Goal: Information Seeking & Learning: Learn about a topic

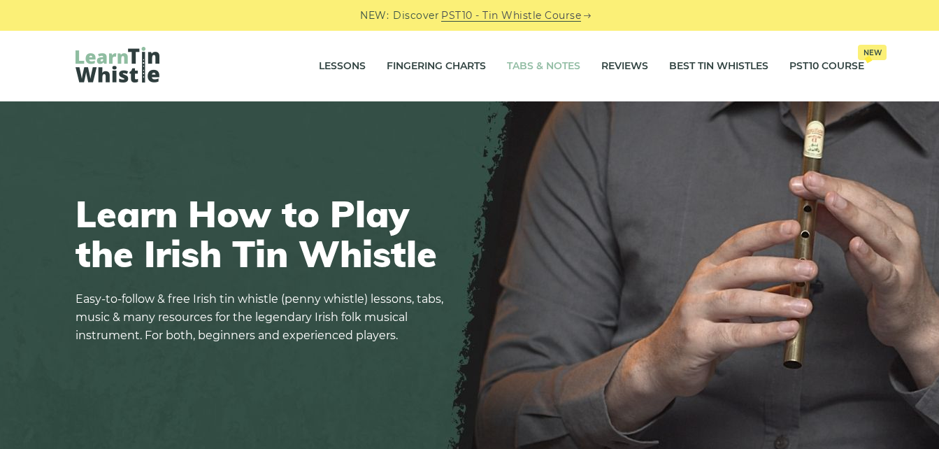
click at [551, 65] on link "Tabs & Notes" at bounding box center [543, 66] width 73 height 35
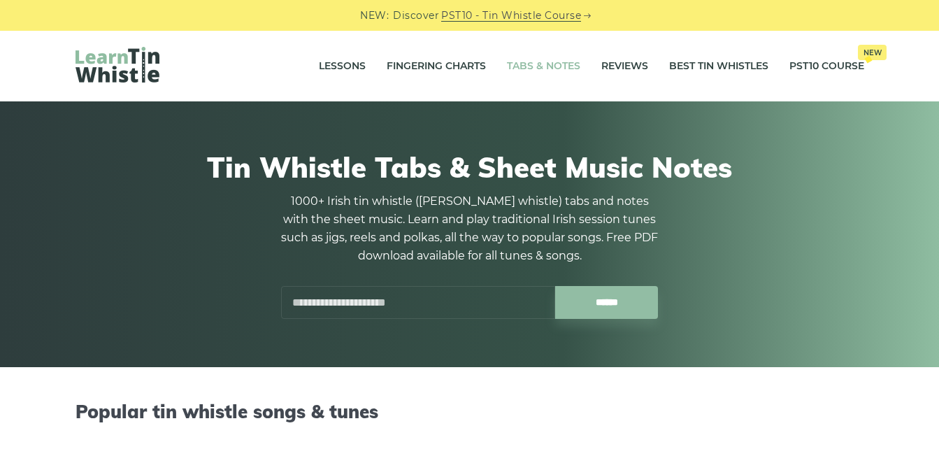
click at [386, 294] on input "text" at bounding box center [418, 302] width 274 height 33
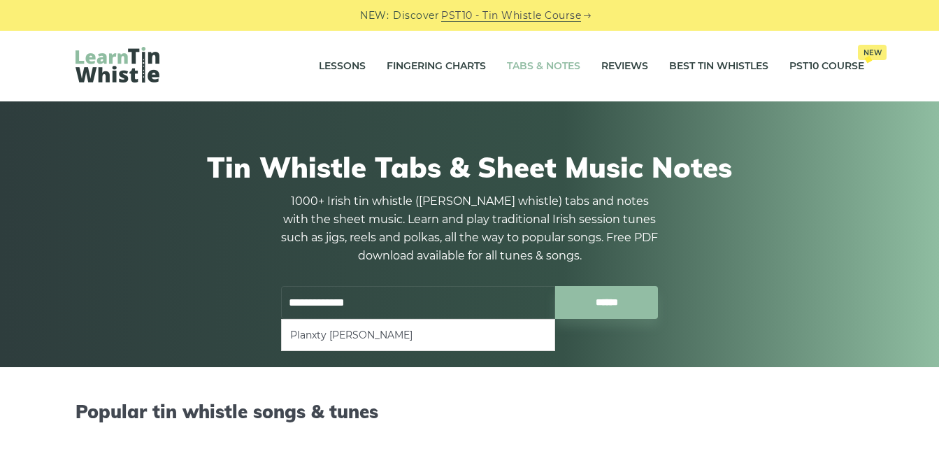
click at [555, 286] on input "******" at bounding box center [606, 302] width 103 height 33
click at [315, 327] on li "Planxty Irwin" at bounding box center [418, 335] width 256 height 17
type input "**********"
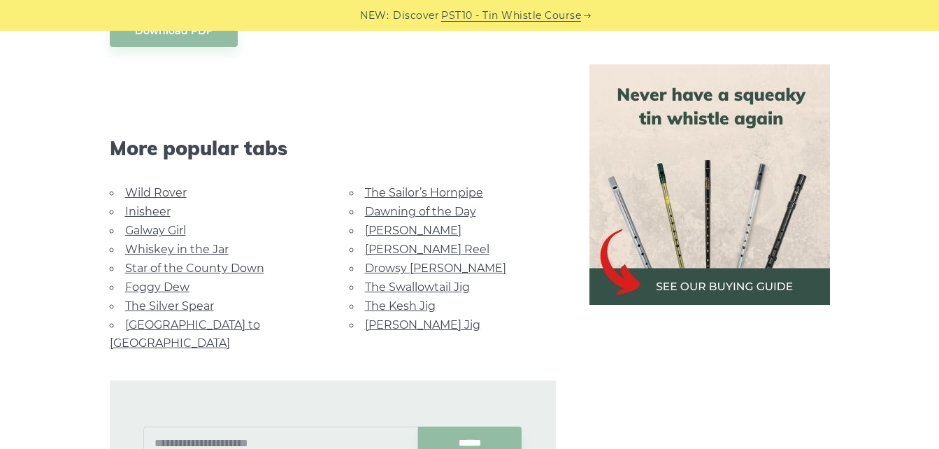
scroll to position [855, 0]
click at [176, 327] on link "[GEOGRAPHIC_DATA] to [GEOGRAPHIC_DATA]" at bounding box center [185, 335] width 150 height 31
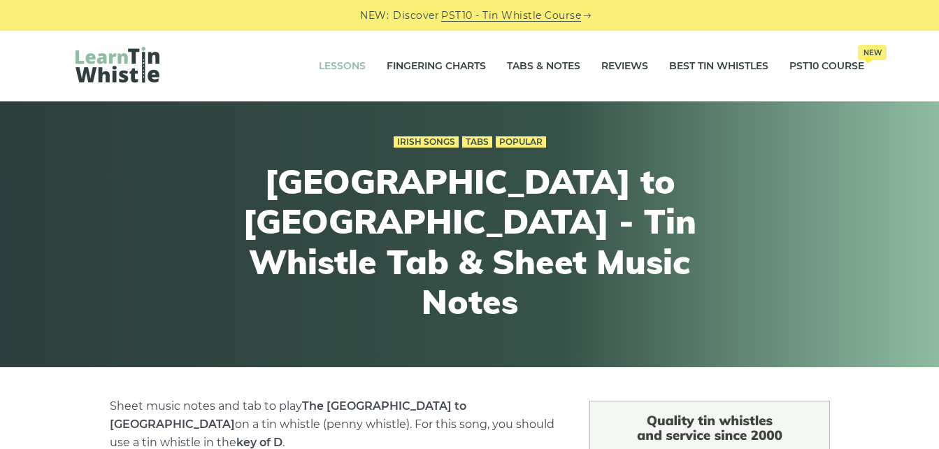
click at [334, 61] on link "Lessons" at bounding box center [342, 66] width 47 height 35
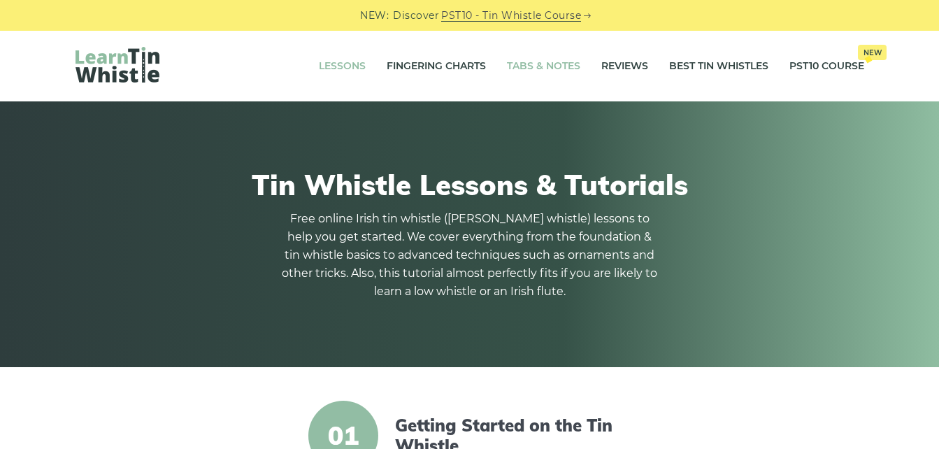
click at [525, 63] on link "Tabs & Notes" at bounding box center [543, 66] width 73 height 35
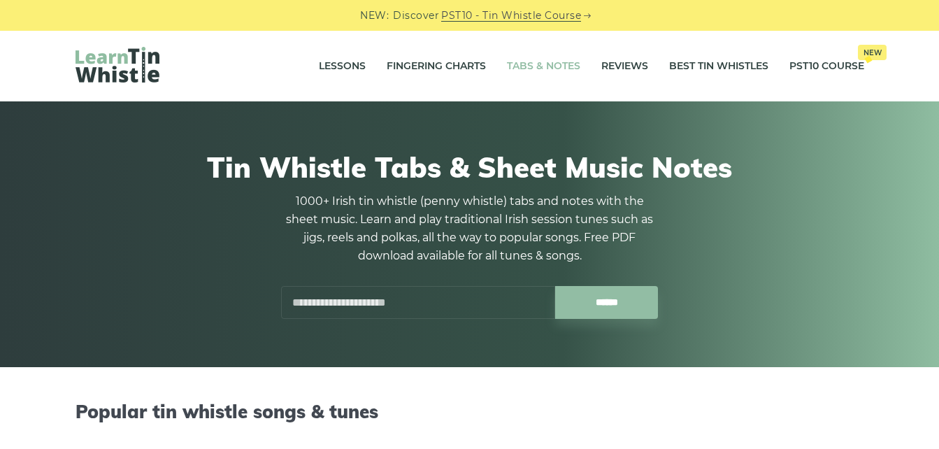
click at [741, 66] on link "Best Tin Whistles" at bounding box center [718, 66] width 99 height 35
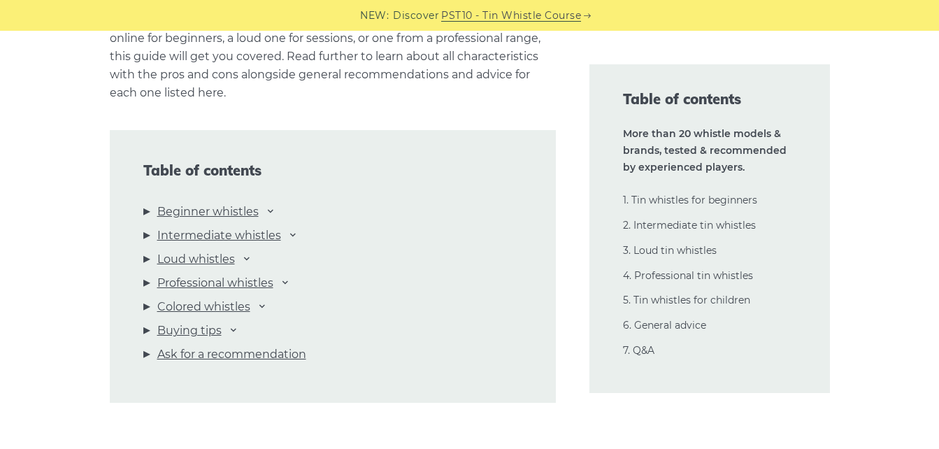
scroll to position [1464, 0]
click at [189, 280] on link "Professional whistles" at bounding box center [215, 282] width 116 height 18
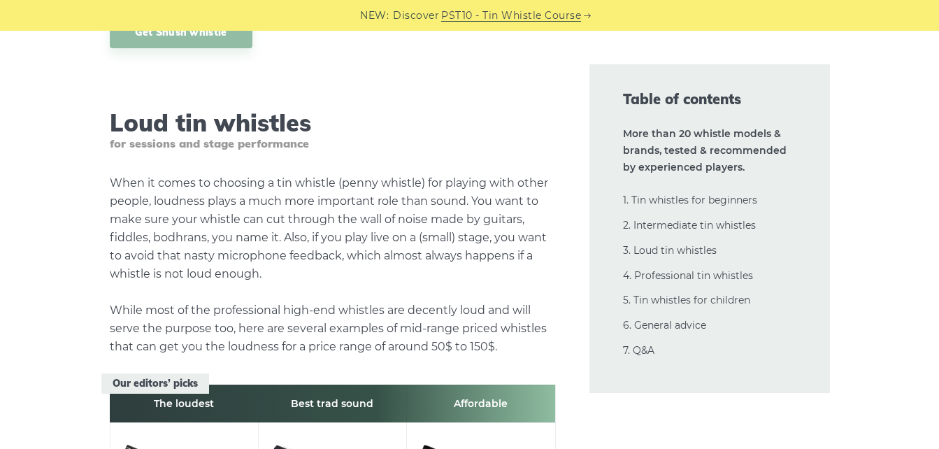
scroll to position [14161, 0]
